Goal: Transaction & Acquisition: Purchase product/service

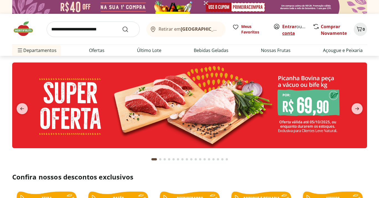
click at [296, 32] on link "Criar conta" at bounding box center [297, 30] width 30 height 13
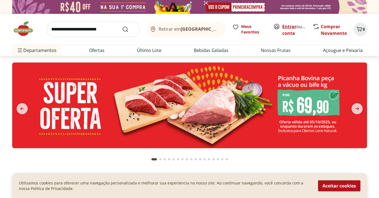
click at [290, 27] on link "Entrar" at bounding box center [289, 27] width 14 height 6
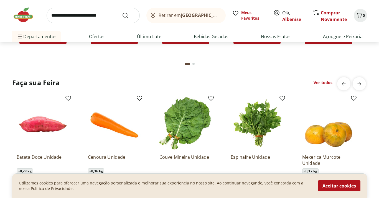
scroll to position [571, 0]
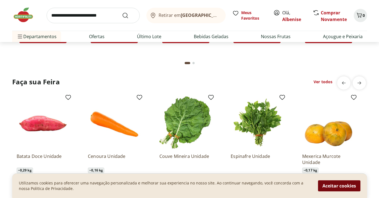
click at [330, 185] on button "Aceitar cookies" at bounding box center [339, 186] width 42 height 11
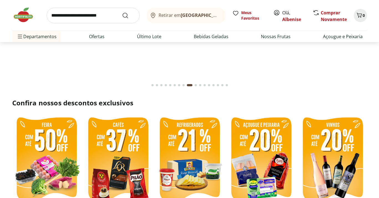
scroll to position [0, 0]
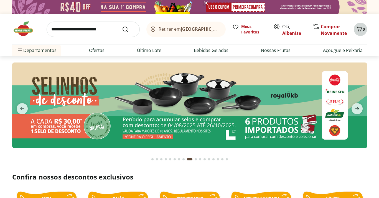
click at [359, 30] on icon "Carrinho" at bounding box center [358, 29] width 5 height 5
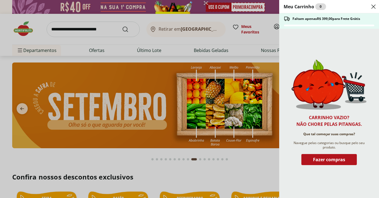
click at [249, 157] on div "Meu Carrinho 0 Faltam apenas R$ 399,00 para Frete Grátis Carrinho vazio? Não ch…" at bounding box center [189, 99] width 379 height 198
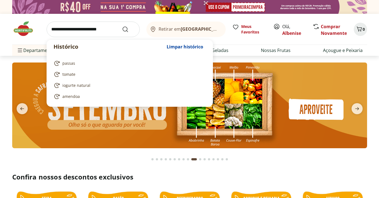
click at [102, 29] on input "search" at bounding box center [93, 30] width 93 height 16
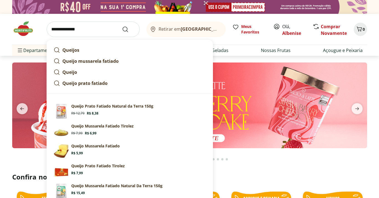
type input "**********"
click at [122, 26] on button "Submit Search" at bounding box center [128, 29] width 13 height 7
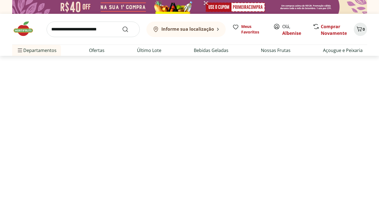
select select "**********"
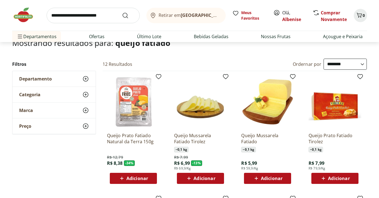
scroll to position [43, 0]
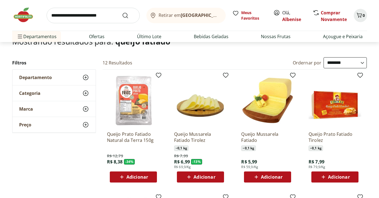
click at [136, 119] on img at bounding box center [133, 100] width 53 height 53
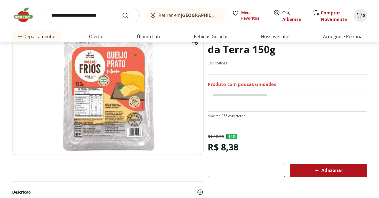
scroll to position [47, 0]
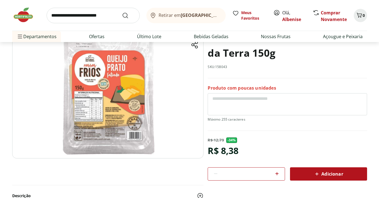
click at [276, 173] on icon at bounding box center [276, 173] width 3 height 3
type input "*"
click at [323, 173] on span "Adicionar" at bounding box center [327, 174] width 29 height 7
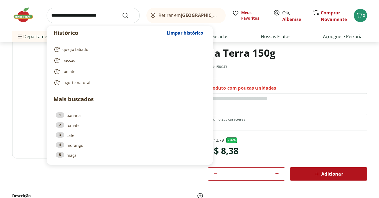
click at [89, 16] on input "search" at bounding box center [93, 16] width 93 height 16
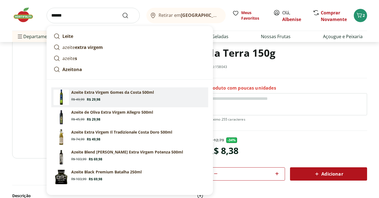
click at [138, 92] on p "Azeite Extra Virgem Gomes da Costa 500ml" at bounding box center [112, 93] width 83 height 6
type input "**********"
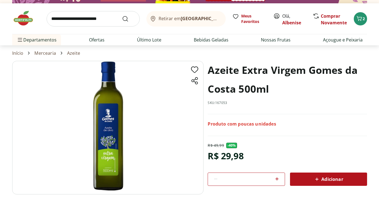
scroll to position [24, 0]
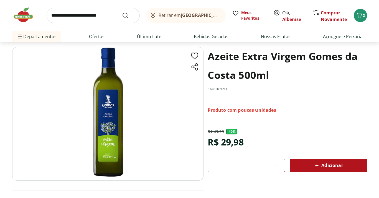
click at [331, 166] on span "Adicionar" at bounding box center [327, 165] width 29 height 7
click at [82, 17] on input "search" at bounding box center [93, 16] width 93 height 16
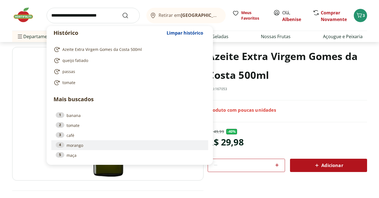
click at [78, 147] on link "4 morango" at bounding box center [130, 145] width 148 height 6
type input "*******"
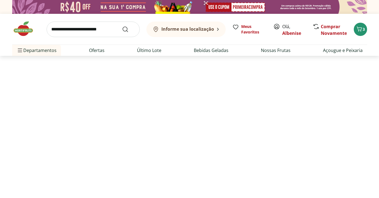
select select "**********"
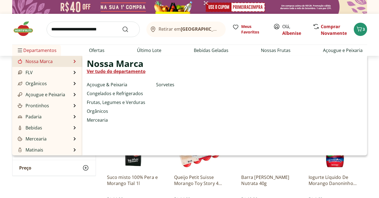
click at [37, 59] on link "Nossa Marca" at bounding box center [35, 61] width 36 height 7
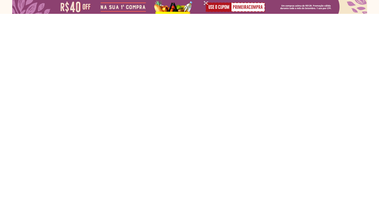
select select "**********"
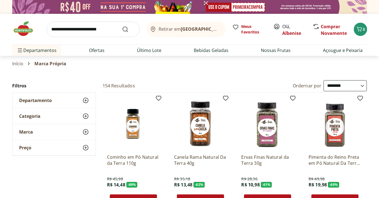
click at [27, 29] on img at bounding box center [26, 28] width 28 height 17
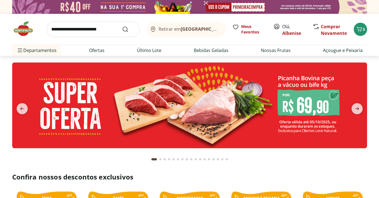
click at [310, 102] on img at bounding box center [189, 106] width 354 height 86
select select "**********"
click at [358, 109] on icon "next" at bounding box center [357, 108] width 4 height 3
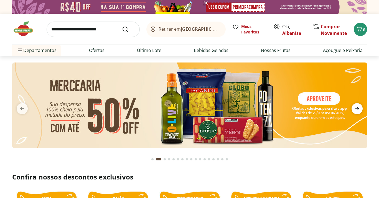
click at [358, 109] on icon "next" at bounding box center [357, 108] width 4 height 3
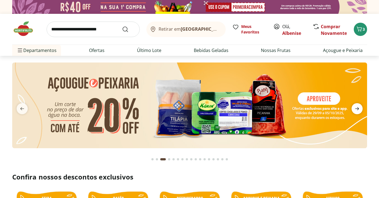
click at [358, 109] on icon "next" at bounding box center [357, 108] width 4 height 3
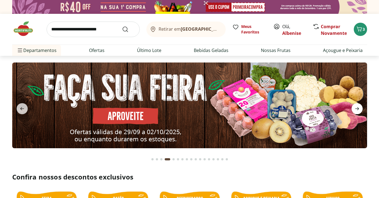
click at [357, 109] on icon "next" at bounding box center [356, 109] width 7 height 7
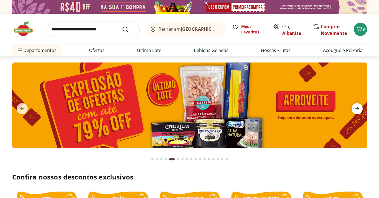
click at [357, 109] on icon "next" at bounding box center [356, 109] width 7 height 7
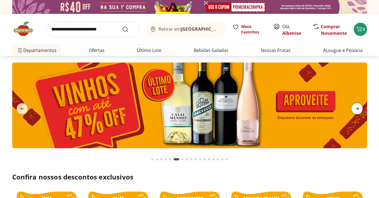
click at [357, 109] on icon "next" at bounding box center [356, 109] width 7 height 7
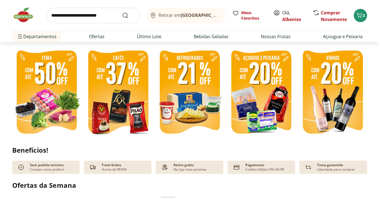
scroll to position [141, 0]
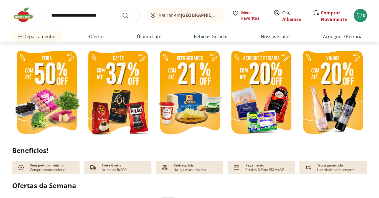
click at [253, 105] on img at bounding box center [261, 93] width 69 height 92
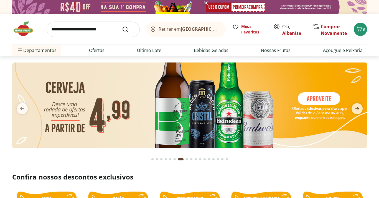
select select "**********"
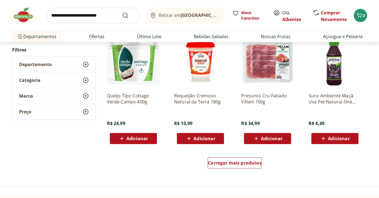
scroll to position [308, 0]
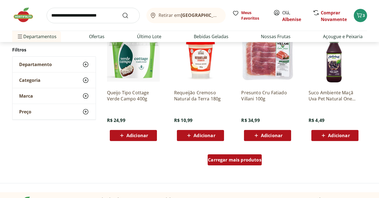
click at [243, 158] on span "Carregar mais produtos" at bounding box center [234, 160] width 53 height 4
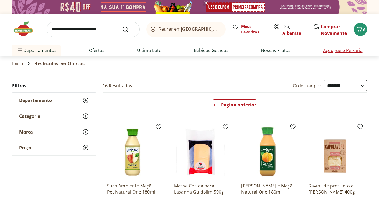
click at [329, 52] on link "Açougue e Peixaria" at bounding box center [343, 50] width 40 height 7
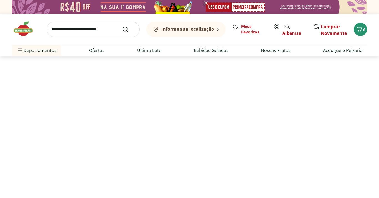
select select "**********"
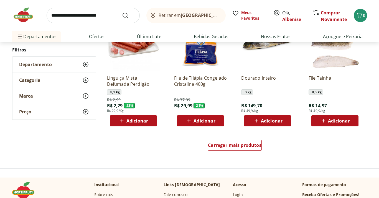
scroll to position [320, 0]
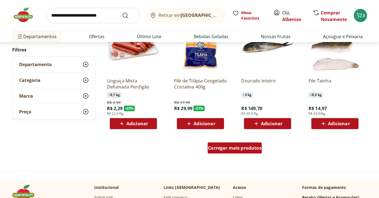
click at [240, 148] on span "Carregar mais produtos" at bounding box center [234, 148] width 53 height 4
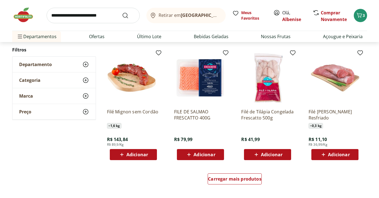
scroll to position [656, 0]
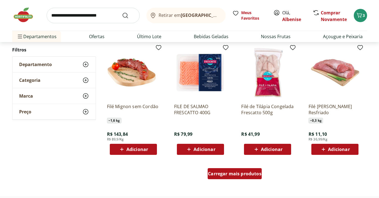
click at [249, 176] on span "Carregar mais produtos" at bounding box center [234, 174] width 53 height 4
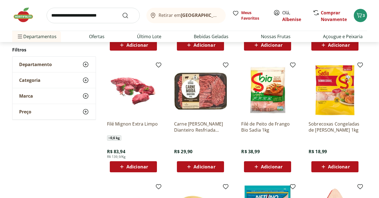
scroll to position [878, 0]
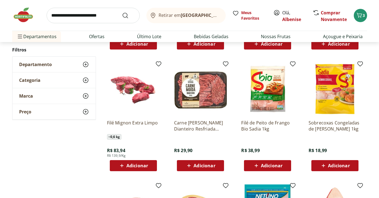
click at [211, 94] on img at bounding box center [200, 89] width 53 height 53
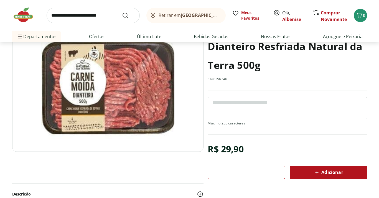
scroll to position [60, 0]
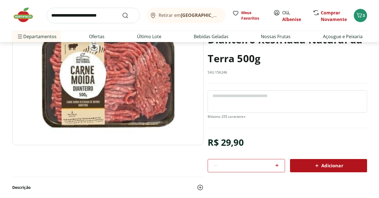
click at [320, 166] on span "Adicionar" at bounding box center [327, 166] width 29 height 7
select select "**********"
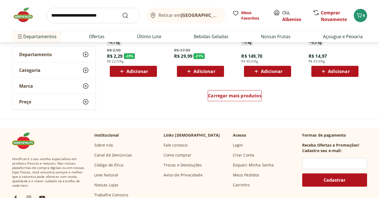
scroll to position [1045, 0]
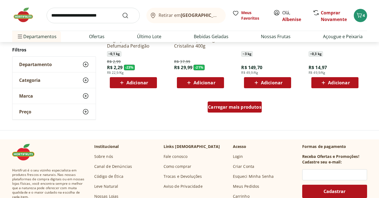
click at [229, 108] on span "Carregar mais produtos" at bounding box center [234, 107] width 53 height 4
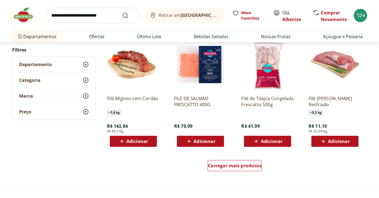
scroll to position [1348, 0]
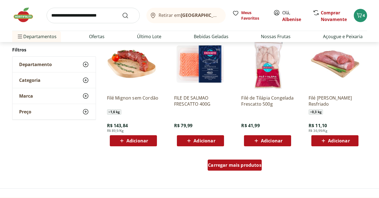
click at [233, 163] on span "Carregar mais produtos" at bounding box center [234, 165] width 53 height 4
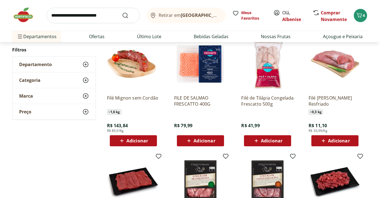
type input "*"
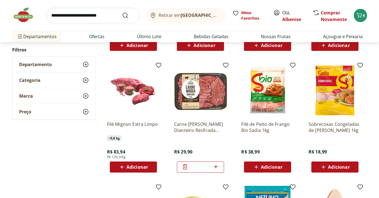
scroll to position [1564, 0]
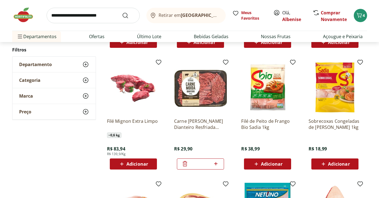
click at [145, 94] on img at bounding box center [133, 87] width 53 height 53
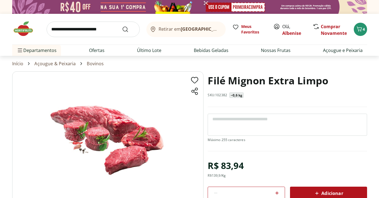
scroll to position [1564, 0]
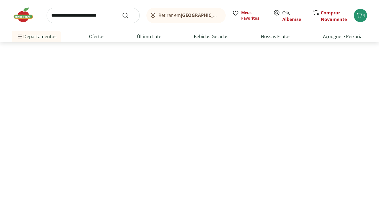
select select "**********"
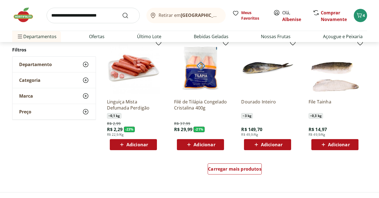
scroll to position [1449, 0]
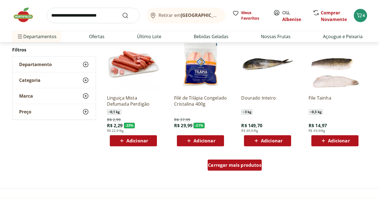
click at [233, 161] on div "Carregar mais produtos" at bounding box center [234, 165] width 54 height 11
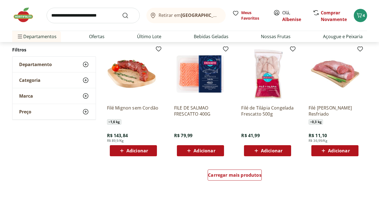
scroll to position [1807, 0]
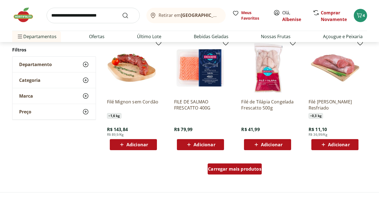
click at [235, 171] on span "Carregar mais produtos" at bounding box center [234, 169] width 53 height 4
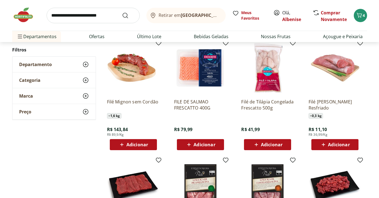
type input "*"
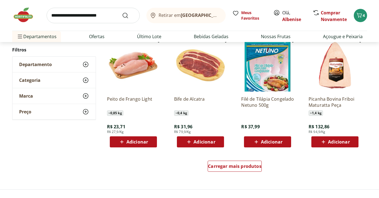
scroll to position [2171, 0]
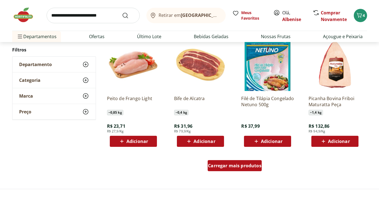
click at [251, 168] on span "Carregar mais produtos" at bounding box center [234, 166] width 53 height 4
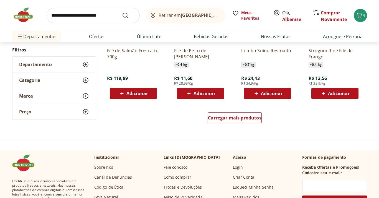
scroll to position [2624, 0]
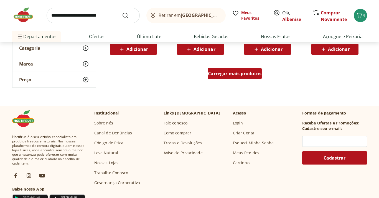
click at [250, 77] on div "Carregar mais produtos" at bounding box center [234, 73] width 54 height 11
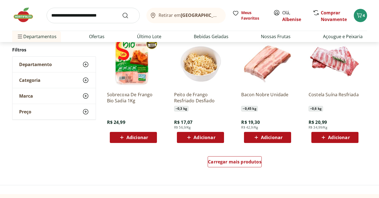
scroll to position [2902, 0]
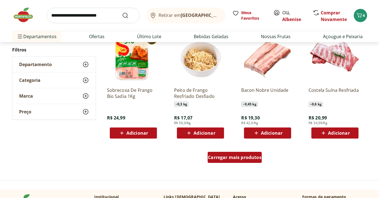
click at [250, 162] on div "Carregar mais produtos" at bounding box center [234, 157] width 54 height 11
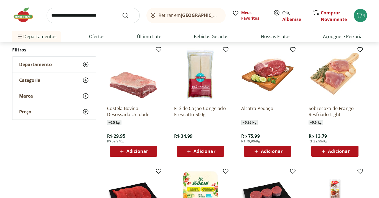
scroll to position [3123, 0]
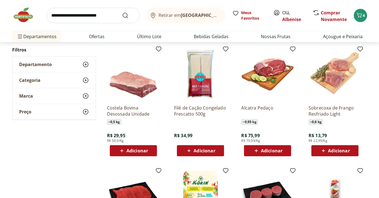
click at [144, 152] on span "Adicionar" at bounding box center [137, 151] width 22 height 4
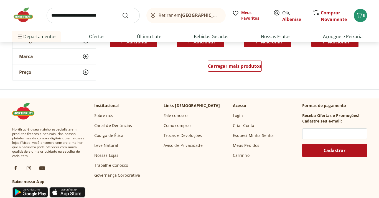
scroll to position [3349, 0]
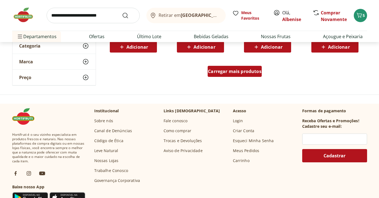
click at [234, 73] on span "Carregar mais produtos" at bounding box center [234, 71] width 53 height 4
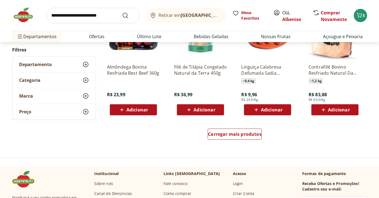
scroll to position [3660, 0]
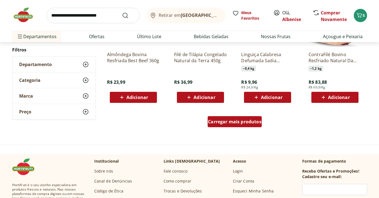
click at [251, 124] on span "Carregar mais produtos" at bounding box center [234, 122] width 53 height 4
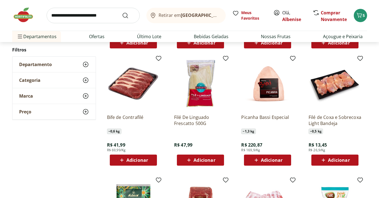
scroll to position [3715, 0]
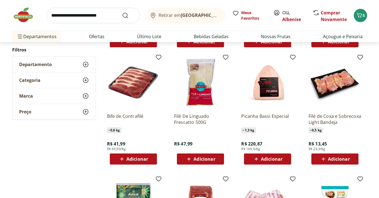
click at [338, 157] on span "Adicionar" at bounding box center [339, 159] width 22 height 4
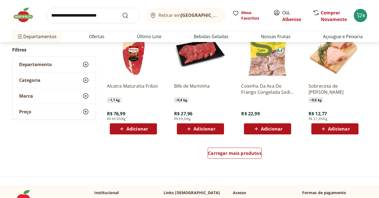
scroll to position [4015, 0]
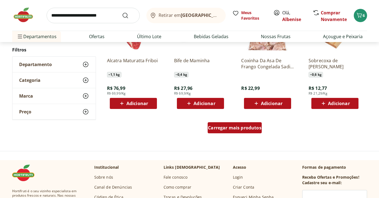
click at [244, 127] on span "Carregar mais produtos" at bounding box center [234, 128] width 53 height 4
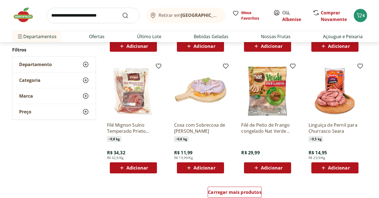
scroll to position [4314, 0]
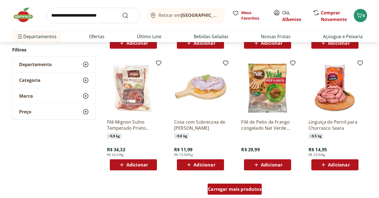
click at [252, 186] on div "Carregar mais produtos" at bounding box center [234, 189] width 54 height 11
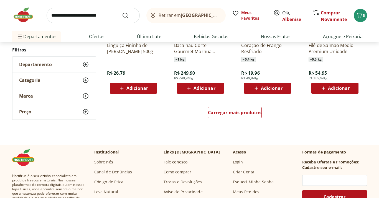
scroll to position [4756, 0]
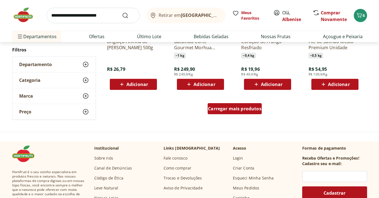
click at [256, 111] on span "Carregar mais produtos" at bounding box center [234, 109] width 53 height 4
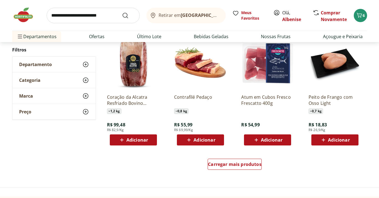
scroll to position [5069, 0]
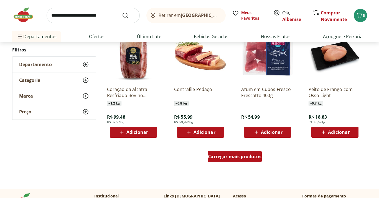
click at [239, 162] on div "Carregar mais produtos" at bounding box center [234, 156] width 54 height 11
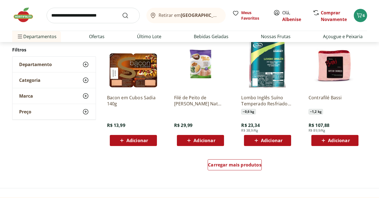
scroll to position [5424, 0]
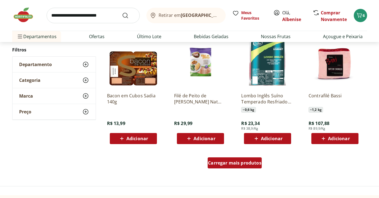
click at [237, 162] on span "Carregar mais produtos" at bounding box center [234, 163] width 53 height 4
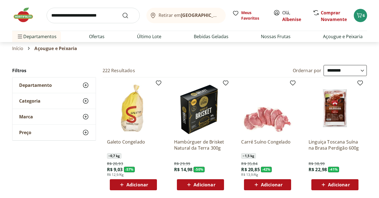
scroll to position [0, 0]
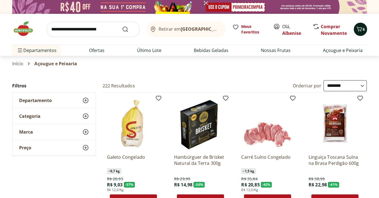
click at [361, 31] on icon "Carrinho" at bounding box center [359, 29] width 7 height 7
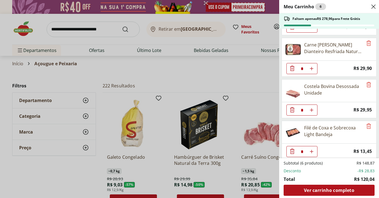
scroll to position [80, 0]
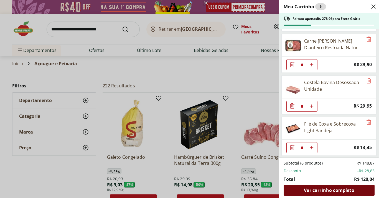
click at [333, 190] on span "Ver carrinho completo" at bounding box center [329, 190] width 50 height 4
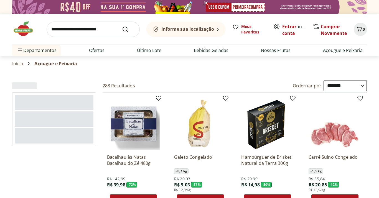
select select "**********"
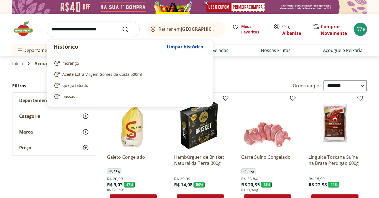
click at [111, 31] on input "search" at bounding box center [93, 30] width 93 height 16
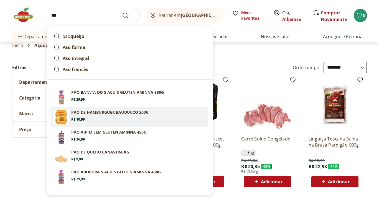
scroll to position [19, 0]
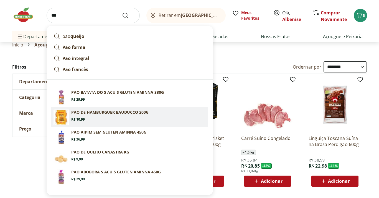
click at [119, 117] on section "PAO DE HAMBURGUER BAUDUCCO 200G Price: R$ 10,99" at bounding box center [138, 116] width 135 height 12
type input "**********"
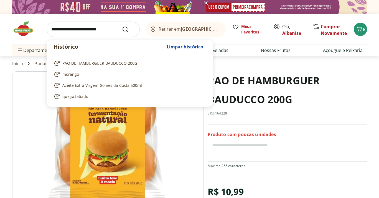
click at [71, 29] on input "search" at bounding box center [93, 30] width 93 height 16
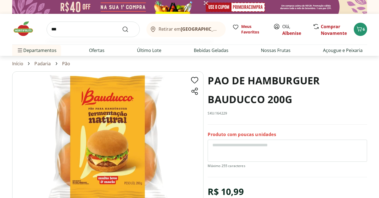
type input "***"
click at [122, 26] on button "Submit Search" at bounding box center [128, 29] width 13 height 7
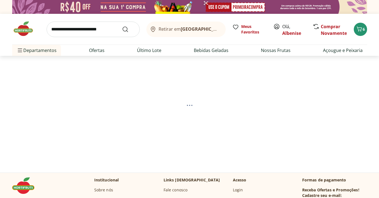
select select "**********"
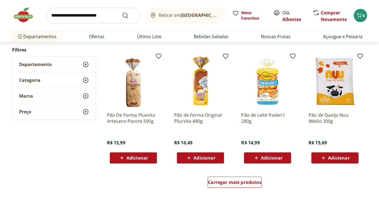
scroll to position [310, 0]
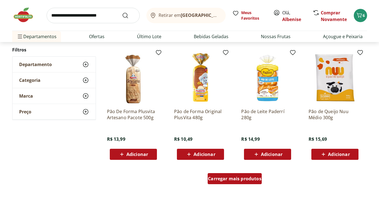
click at [217, 179] on span "Carregar mais produtos" at bounding box center [234, 179] width 53 height 4
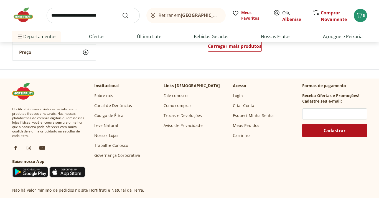
scroll to position [779, 0]
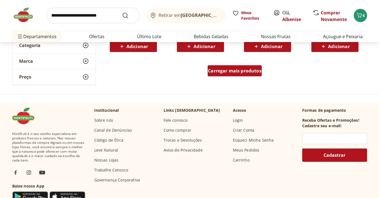
click at [242, 70] on span "Carregar mais produtos" at bounding box center [234, 71] width 53 height 4
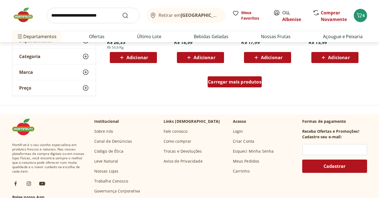
scroll to position [1130, 0]
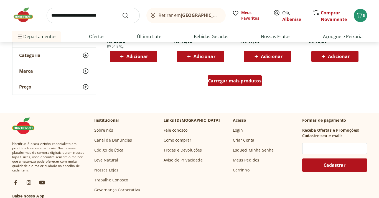
click at [235, 81] on span "Carregar mais produtos" at bounding box center [234, 81] width 53 height 4
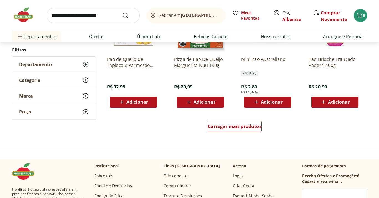
scroll to position [1458, 0]
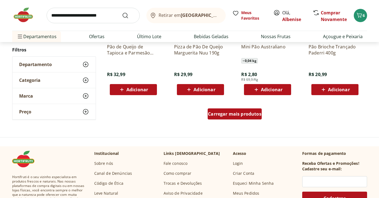
click at [248, 116] on span "Carregar mais produtos" at bounding box center [234, 114] width 53 height 4
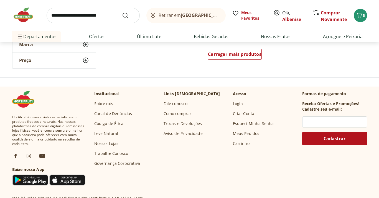
scroll to position [1879, 0]
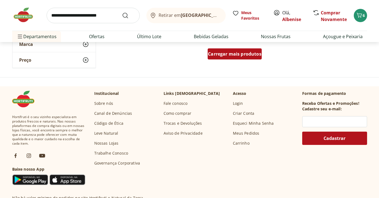
click at [240, 55] on span "Carregar mais produtos" at bounding box center [234, 54] width 53 height 4
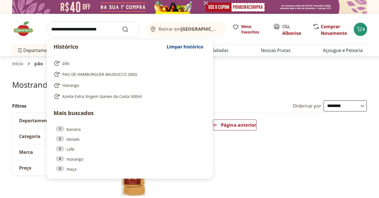
click at [100, 26] on input "search" at bounding box center [93, 30] width 93 height 16
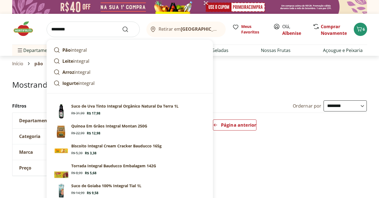
type input "********"
click at [122, 26] on button "Submit Search" at bounding box center [128, 29] width 13 height 7
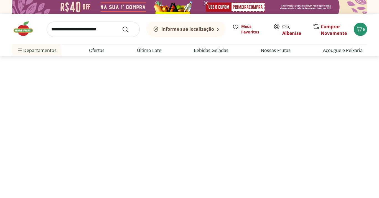
select select "**********"
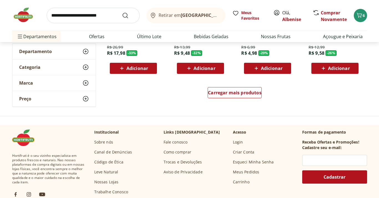
scroll to position [397, 0]
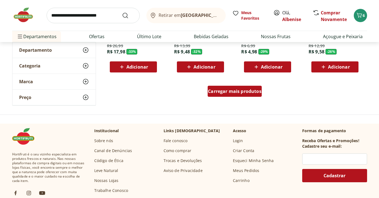
click at [235, 97] on div "Carregar mais produtos" at bounding box center [234, 91] width 54 height 11
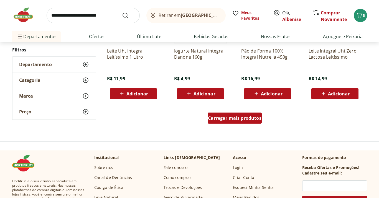
scroll to position [733, 0]
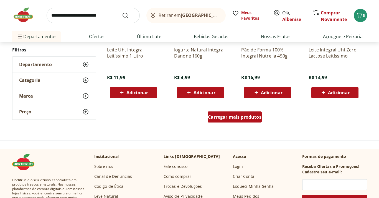
click at [238, 116] on span "Carregar mais produtos" at bounding box center [234, 117] width 53 height 4
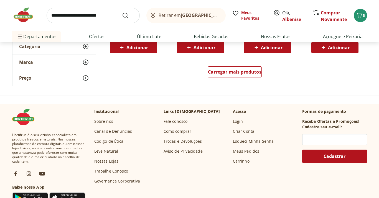
scroll to position [1145, 0]
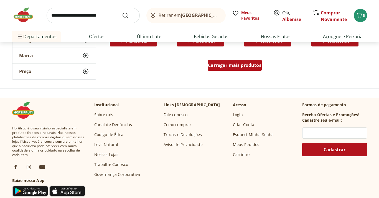
click at [235, 68] on span "Carregar mais produtos" at bounding box center [234, 65] width 53 height 4
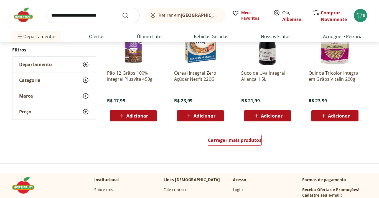
scroll to position [1433, 0]
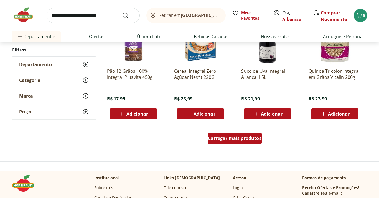
click at [235, 138] on span "Carregar mais produtos" at bounding box center [234, 138] width 53 height 4
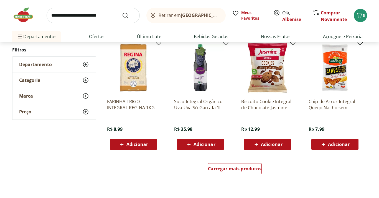
scroll to position [1768, 0]
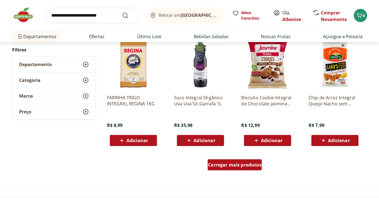
click at [236, 161] on div "Carregar mais produtos" at bounding box center [234, 165] width 54 height 11
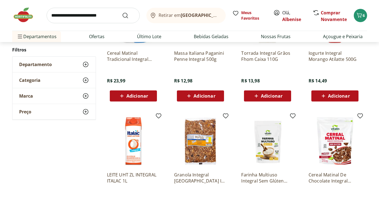
scroll to position [2051, 0]
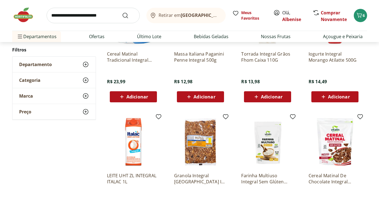
click at [236, 161] on ul "Torrada Premium Integral Graça's Pacote 100G R$ 6,99 Adicionar Iogurte Integral…" at bounding box center [234, 48] width 264 height 361
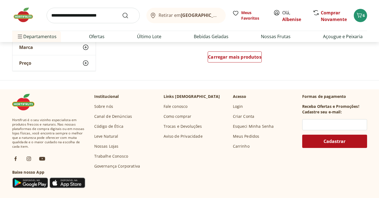
scroll to position [2241, 0]
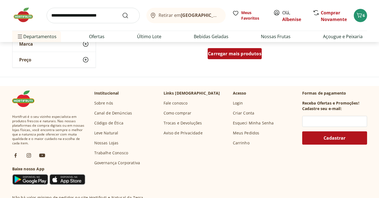
click at [237, 54] on span "Carregar mais produtos" at bounding box center [234, 54] width 53 height 4
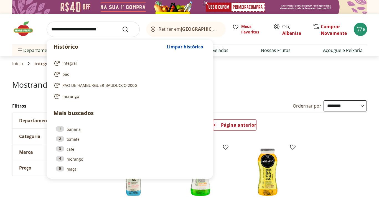
click at [112, 30] on input "search" at bounding box center [93, 30] width 93 height 16
click at [95, 30] on input "search" at bounding box center [93, 30] width 93 height 16
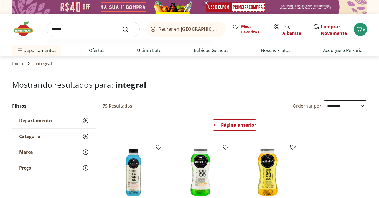
type input "******"
click at [122, 26] on button "Submit Search" at bounding box center [128, 29] width 13 height 7
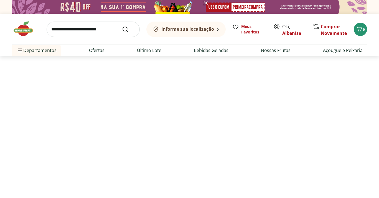
select select "**********"
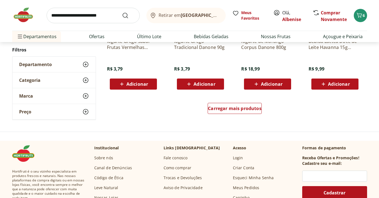
scroll to position [384, 0]
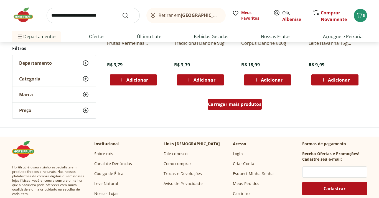
click at [235, 109] on div "Carregar mais produtos" at bounding box center [234, 104] width 54 height 11
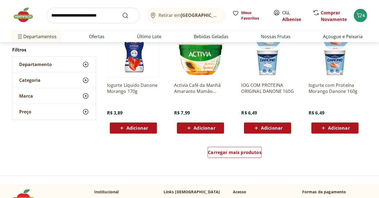
scroll to position [698, 0]
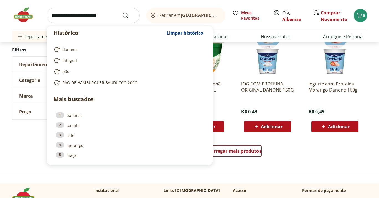
click at [103, 14] on input "search" at bounding box center [93, 16] width 93 height 16
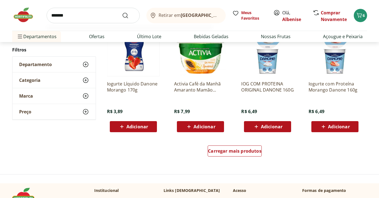
type input "*******"
click at [122, 12] on button "Submit Search" at bounding box center [128, 15] width 13 height 7
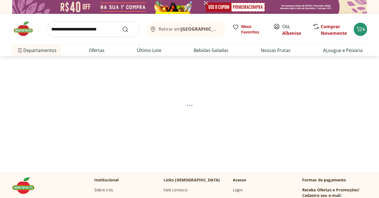
select select "**********"
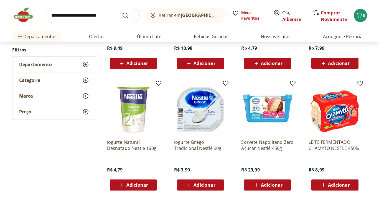
scroll to position [281, 0]
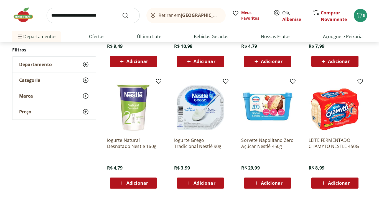
click at [142, 182] on span "Adicionar" at bounding box center [137, 183] width 22 height 4
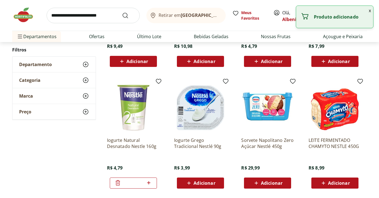
click at [149, 183] on icon at bounding box center [148, 182] width 3 height 3
type input "*"
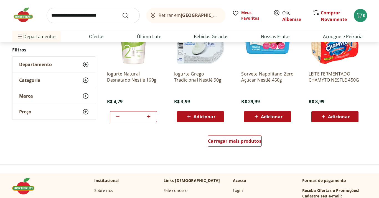
scroll to position [358, 0]
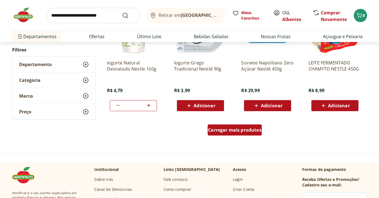
click at [255, 131] on span "Carregar mais produtos" at bounding box center [234, 130] width 53 height 4
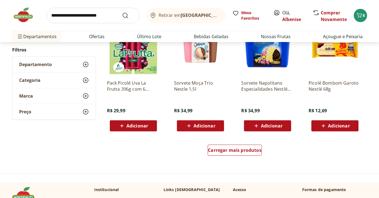
scroll to position [701, 0]
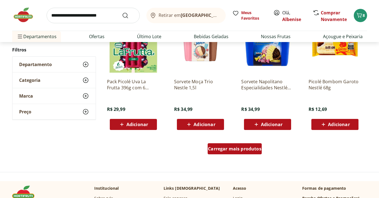
click at [245, 149] on span "Carregar mais produtos" at bounding box center [234, 149] width 53 height 4
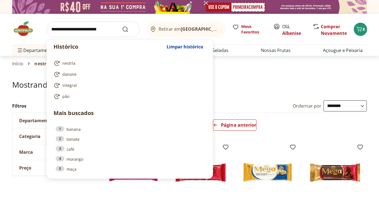
click at [109, 29] on input "search" at bounding box center [93, 30] width 93 height 16
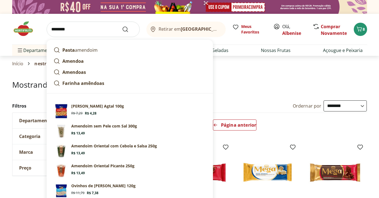
type input "********"
click at [122, 26] on button "Submit Search" at bounding box center [128, 29] width 13 height 7
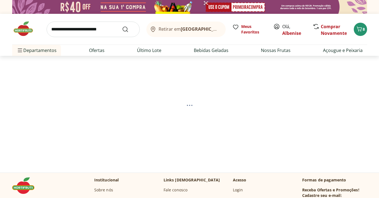
select select "**********"
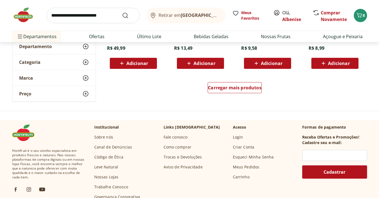
scroll to position [400, 0]
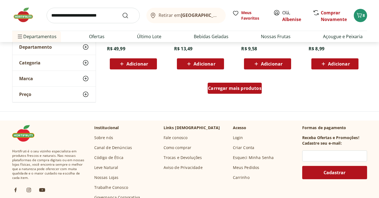
click at [233, 89] on span "Carregar mais produtos" at bounding box center [234, 88] width 53 height 4
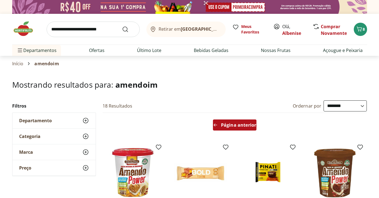
click at [228, 123] on span "Página anterior" at bounding box center [238, 125] width 35 height 4
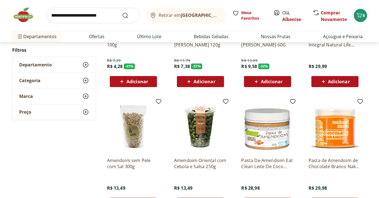
scroll to position [140, 0]
